Goal: Check status: Check status

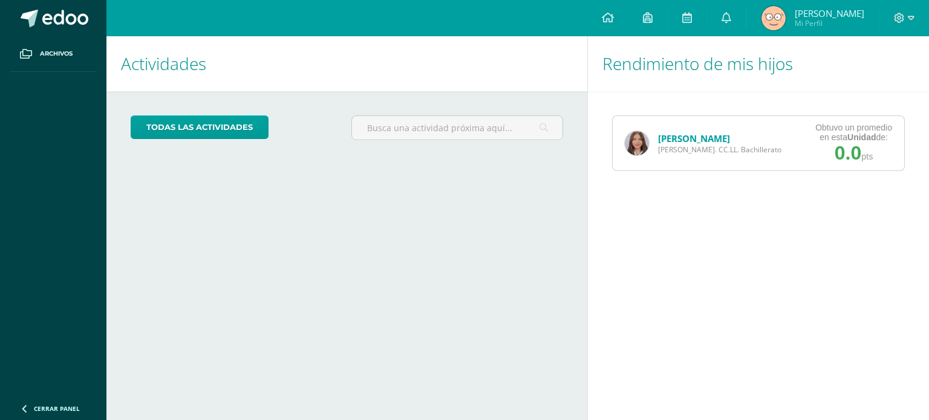
click at [636, 157] on div "[PERSON_NAME] [PERSON_NAME]. CC.LL. Bachillerato" at bounding box center [703, 143] width 181 height 54
click at [639, 144] on img at bounding box center [637, 143] width 24 height 24
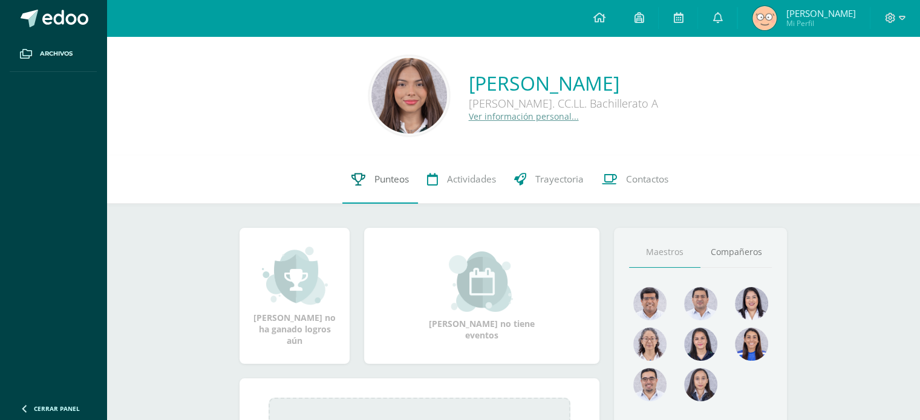
click at [368, 186] on link "Punteos" at bounding box center [380, 179] width 76 height 48
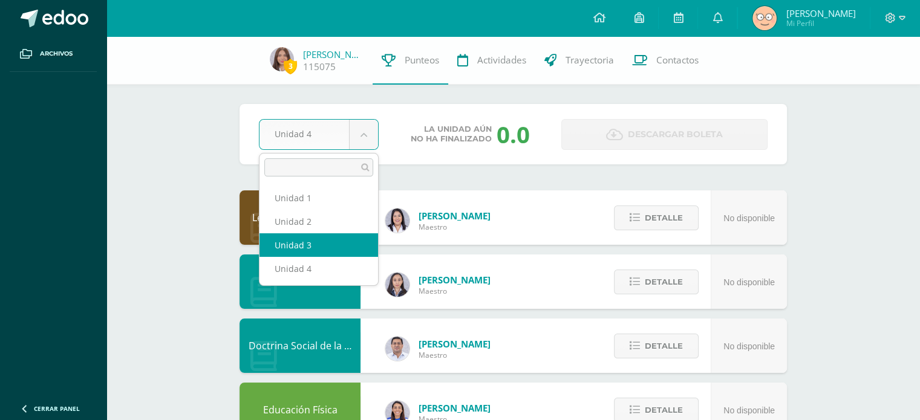
select select "Unidad 3"
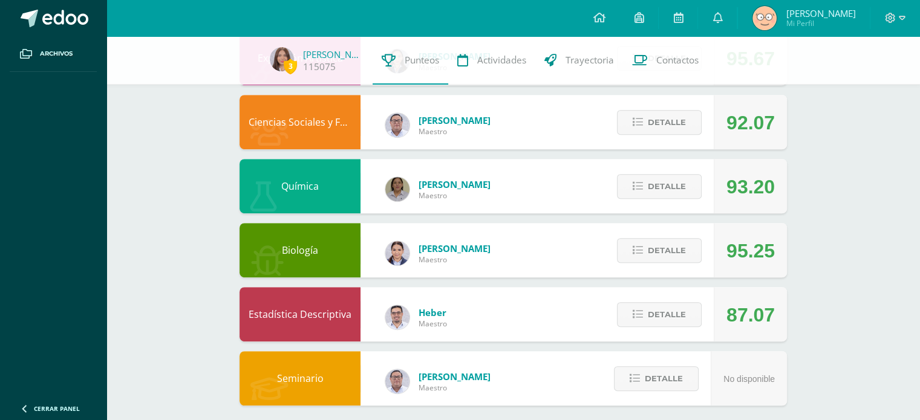
scroll to position [618, 0]
